Goal: Browse casually

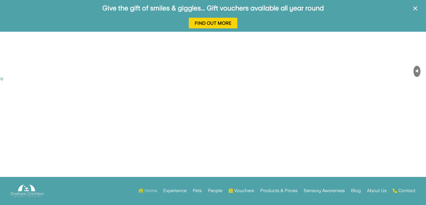
click at [149, 190] on link "Home" at bounding box center [147, 190] width 19 height 22
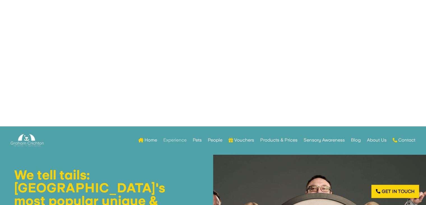
scroll to position [84, 0]
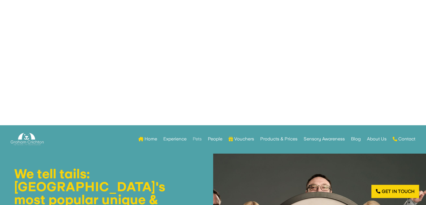
click at [197, 139] on link "Pets" at bounding box center [197, 139] width 9 height 22
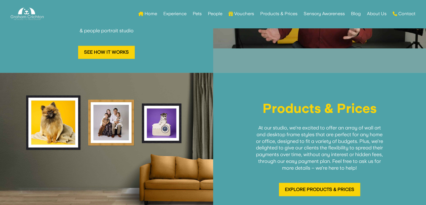
scroll to position [828, 0]
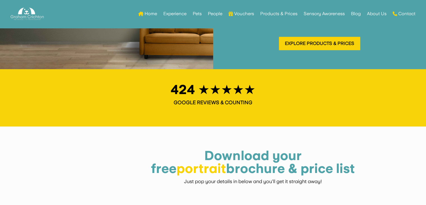
scroll to position [859, 0]
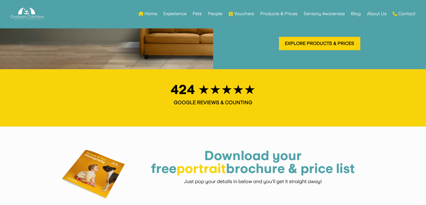
click at [217, 83] on h1 "424 ★★★★★" at bounding box center [213, 91] width 398 height 16
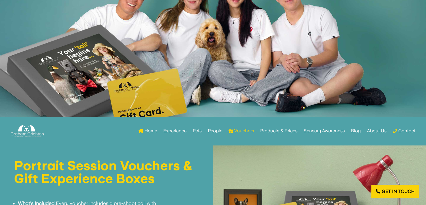
scroll to position [114, 0]
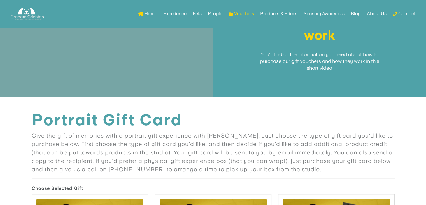
scroll to position [574, 0]
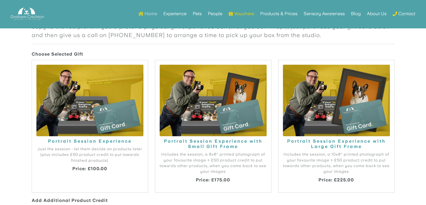
click at [151, 13] on link "Home" at bounding box center [147, 14] width 19 height 22
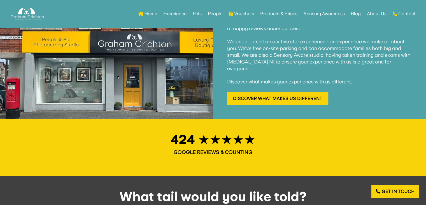
scroll to position [496, 0]
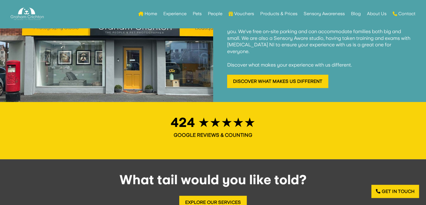
scroll to position [527, 0]
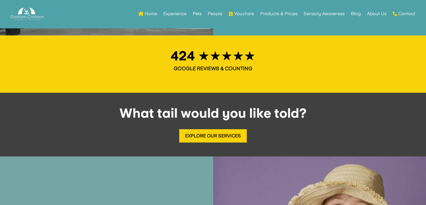
scroll to position [559, 0]
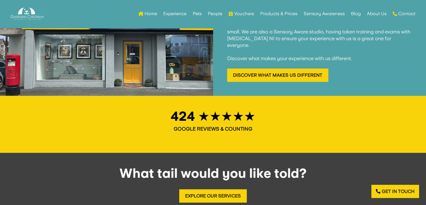
scroll to position [506, 0]
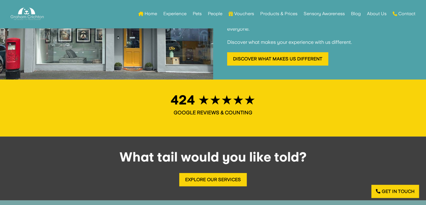
scroll to position [537, 0]
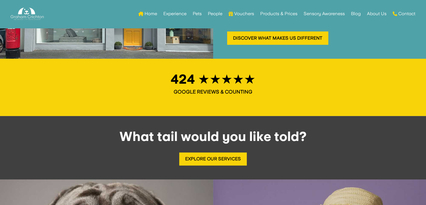
scroll to position [569, 0]
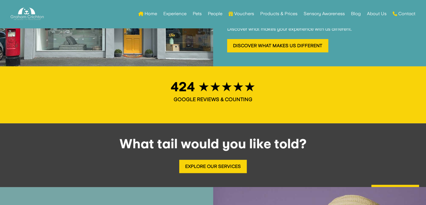
scroll to position [544, 0]
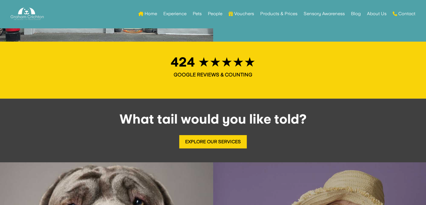
scroll to position [575, 0]
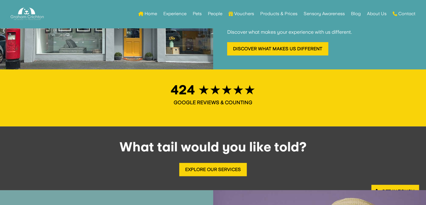
scroll to position [560, 0]
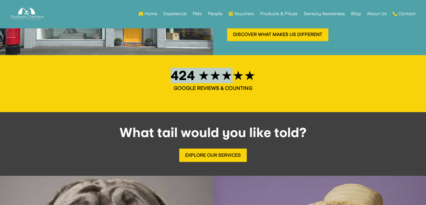
drag, startPoint x: 234, startPoint y: 51, endPoint x: 166, endPoint y: 49, distance: 68.1
click at [166, 69] on h1 "424 ★★★★★" at bounding box center [213, 77] width 398 height 16
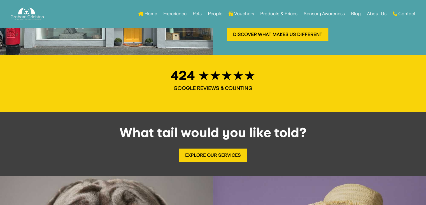
click at [265, 69] on h1 "424 ★★★★★" at bounding box center [213, 77] width 398 height 16
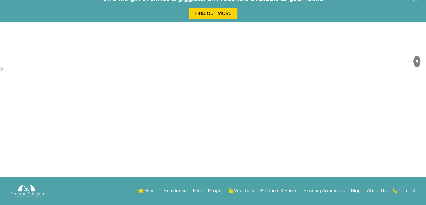
scroll to position [0, 0]
